Goal: Transaction & Acquisition: Purchase product/service

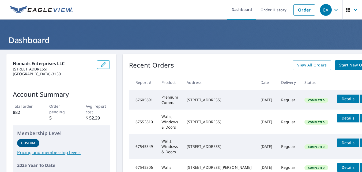
click at [339, 67] on span "Start New Order" at bounding box center [354, 65] width 31 height 7
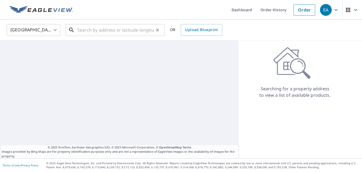
click at [90, 28] on input "text" at bounding box center [115, 29] width 76 height 15
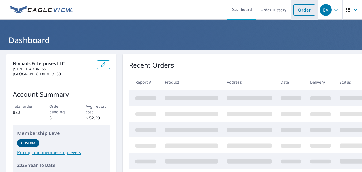
click at [302, 12] on link "Order" at bounding box center [304, 9] width 22 height 11
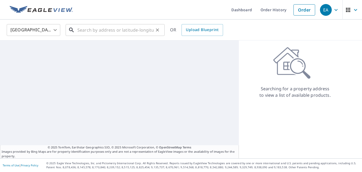
click at [87, 31] on input "text" at bounding box center [115, 29] width 76 height 15
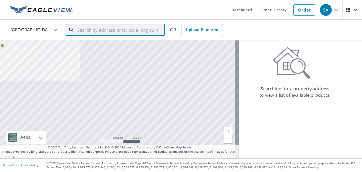
paste input "[STREET_ADDRESS]"
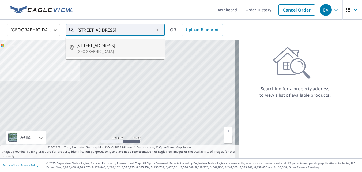
click at [132, 45] on span "[STREET_ADDRESS]" at bounding box center [118, 45] width 84 height 6
type input "[STREET_ADDRESS]"
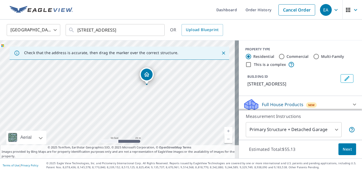
click at [333, 131] on body "EA EA Dashboard Order History Cancel Order EA [GEOGRAPHIC_DATA] [GEOGRAPHIC_DAT…" at bounding box center [181, 86] width 362 height 172
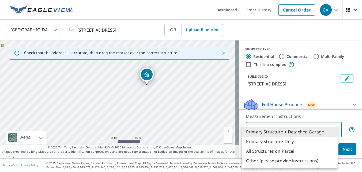
click at [332, 97] on div at bounding box center [181, 86] width 362 height 172
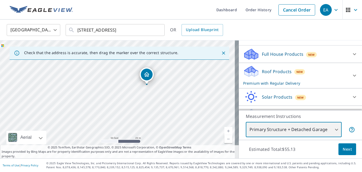
scroll to position [54, 0]
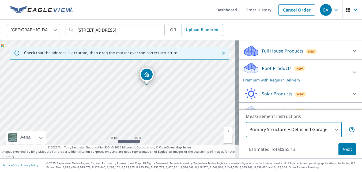
click at [320, 57] on div "Full House Products New" at bounding box center [295, 51] width 105 height 13
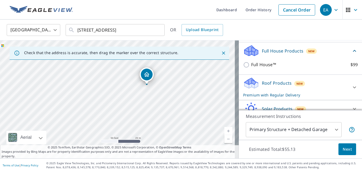
click at [321, 57] on div "Full House Products New" at bounding box center [297, 50] width 108 height 13
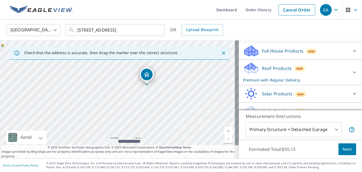
click at [320, 56] on div "Full House Products New" at bounding box center [295, 51] width 105 height 13
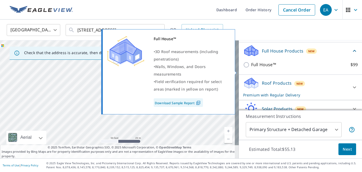
click at [254, 68] on p "Full House™" at bounding box center [263, 64] width 25 height 7
click at [251, 68] on input "Full House™ $99" at bounding box center [247, 65] width 8 height 6
checkbox input "true"
checkbox input "false"
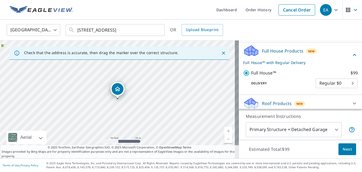
scroll to position [80, 0]
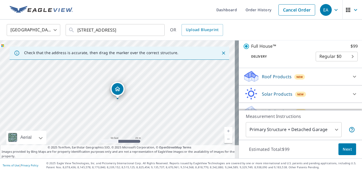
click at [335, 60] on body "EA EA Dashboard Order History Cancel Order EA [GEOGRAPHIC_DATA] [GEOGRAPHIC_DAT…" at bounding box center [181, 86] width 362 height 172
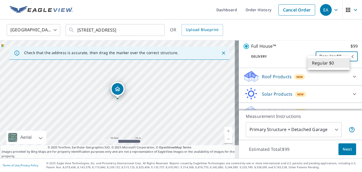
click at [336, 60] on li "Regular $0" at bounding box center [328, 63] width 42 height 10
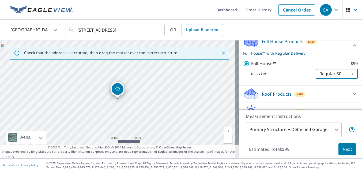
scroll to position [54, 0]
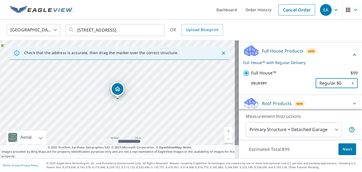
click at [346, 149] on span "Next" at bounding box center [346, 149] width 9 height 7
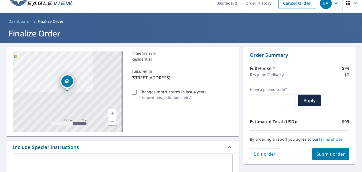
scroll to position [27, 0]
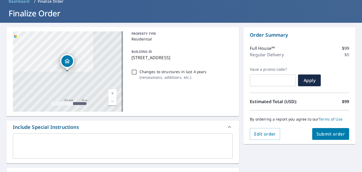
click at [327, 132] on span "Submit order" at bounding box center [330, 134] width 29 height 6
